Goal: Task Accomplishment & Management: Use online tool/utility

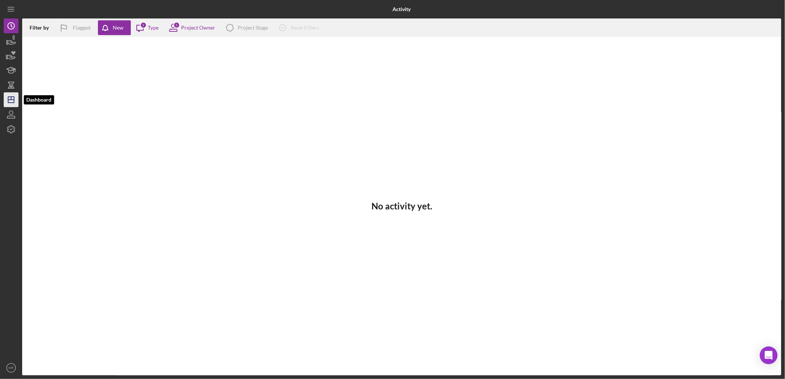
click at [13, 101] on icon "Icon/Dashboard" at bounding box center [11, 100] width 18 height 18
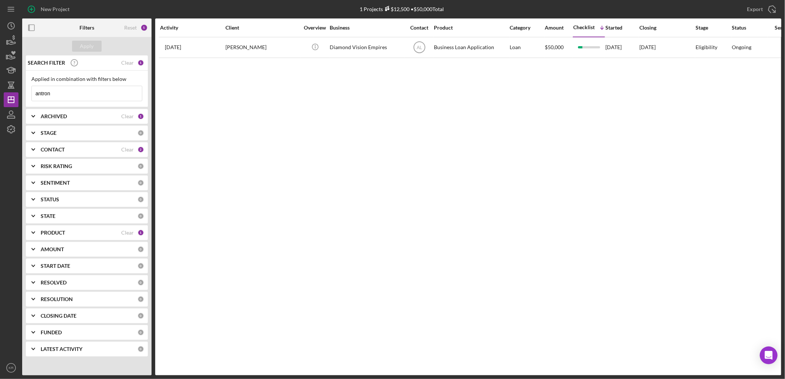
click at [82, 120] on div "ARCHIVED Clear 1" at bounding box center [93, 116] width 104 height 15
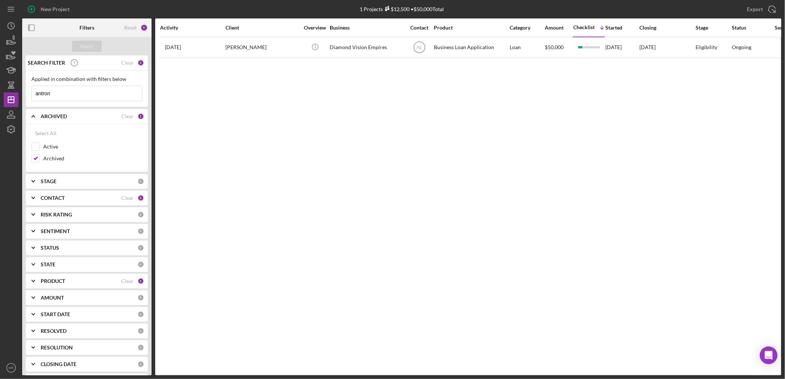
click at [99, 95] on input "antron" at bounding box center [87, 93] width 110 height 15
click at [122, 61] on div "Clear" at bounding box center [127, 63] width 13 height 6
click at [53, 153] on div "Active" at bounding box center [86, 149] width 111 height 12
click at [57, 146] on label "Active" at bounding box center [92, 146] width 99 height 7
click at [39, 146] on input "Active" at bounding box center [35, 146] width 7 height 7
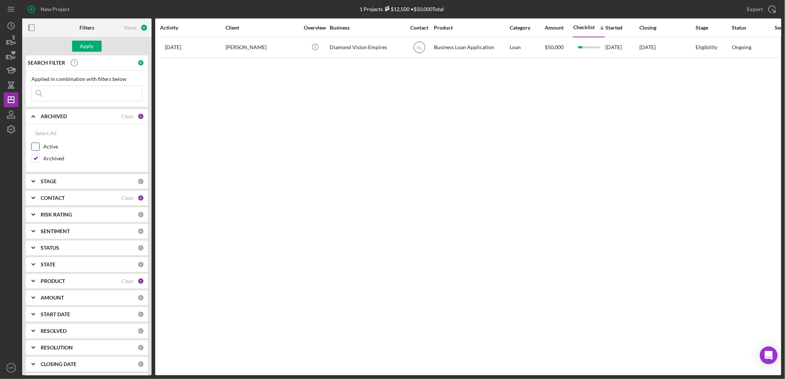
checkbox input "true"
click at [53, 158] on label "Archived" at bounding box center [92, 158] width 99 height 7
click at [39, 158] on input "Archived" at bounding box center [35, 158] width 7 height 7
checkbox input "false"
click at [71, 281] on div "PRODUCT" at bounding box center [81, 281] width 81 height 6
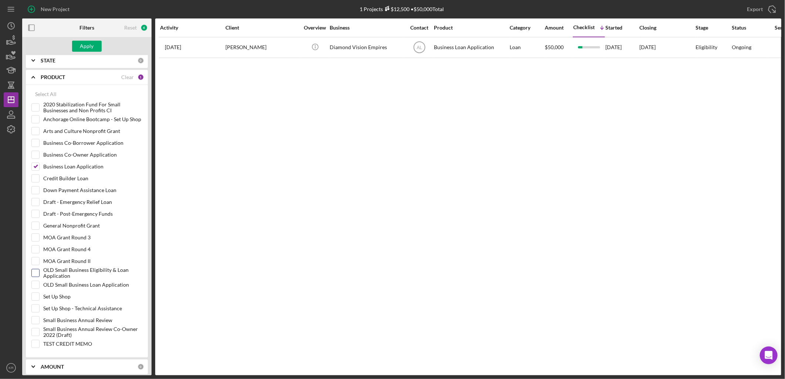
scroll to position [205, 0]
click at [64, 169] on label "Business Loan Application" at bounding box center [92, 165] width 99 height 7
click at [39, 169] on input "Business Loan Application" at bounding box center [35, 165] width 7 height 7
checkbox input "false"
click at [68, 319] on label "Small Business Annual Review" at bounding box center [92, 319] width 99 height 7
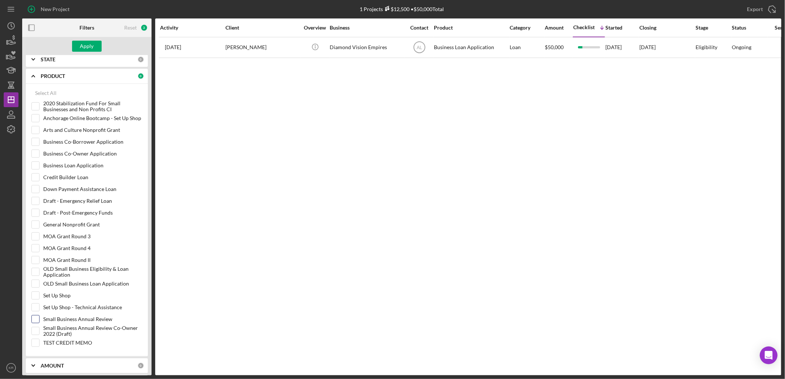
click at [39, 319] on input "Small Business Annual Review" at bounding box center [35, 319] width 7 height 7
checkbox input "true"
click at [98, 45] on button "Apply" at bounding box center [87, 46] width 30 height 11
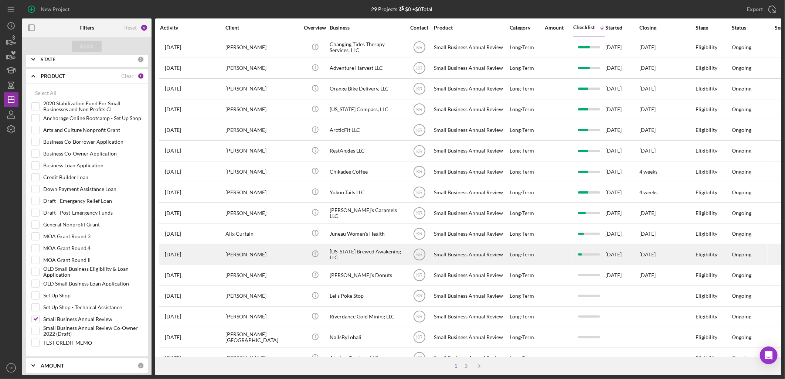
click at [287, 263] on div "[PERSON_NAME]" at bounding box center [263, 255] width 74 height 20
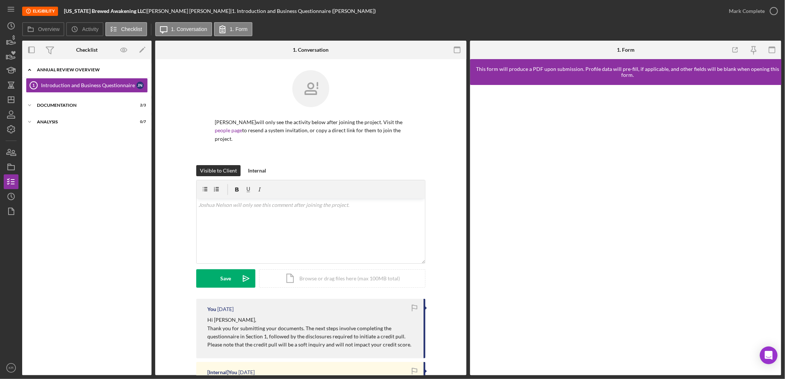
click at [93, 67] on div "Icon/Expander Annual Review Overview 0 / 1" at bounding box center [86, 69] width 129 height 15
click at [84, 92] on div "Icon/Expander Documentation 2 / 3" at bounding box center [86, 86] width 129 height 15
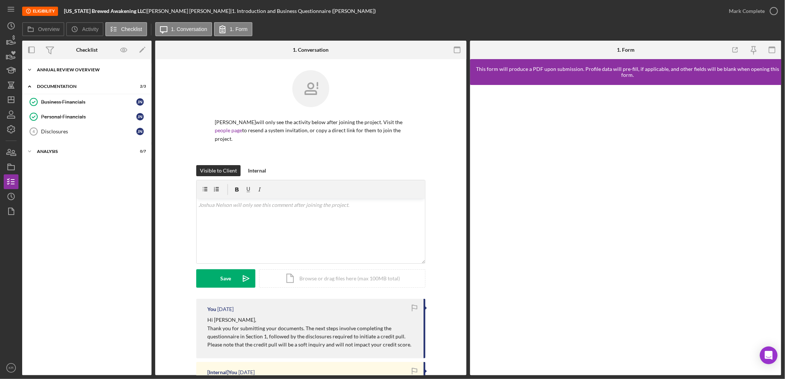
click at [92, 69] on div "Annual Review Overview" at bounding box center [89, 70] width 105 height 4
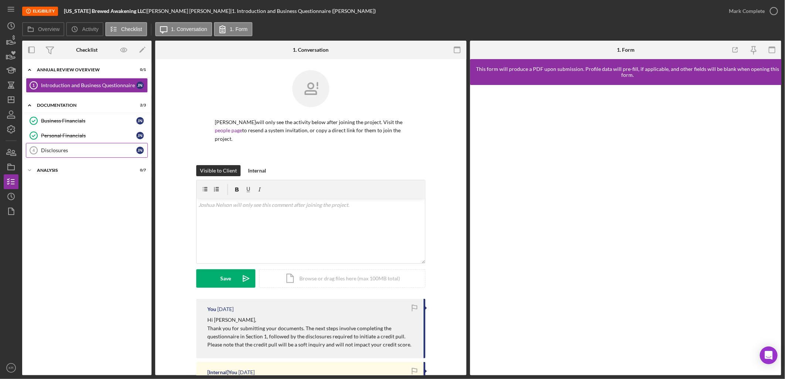
click at [80, 148] on div "Disclosures" at bounding box center [88, 151] width 95 height 6
